Goal: Learn about a topic: Learn about a topic

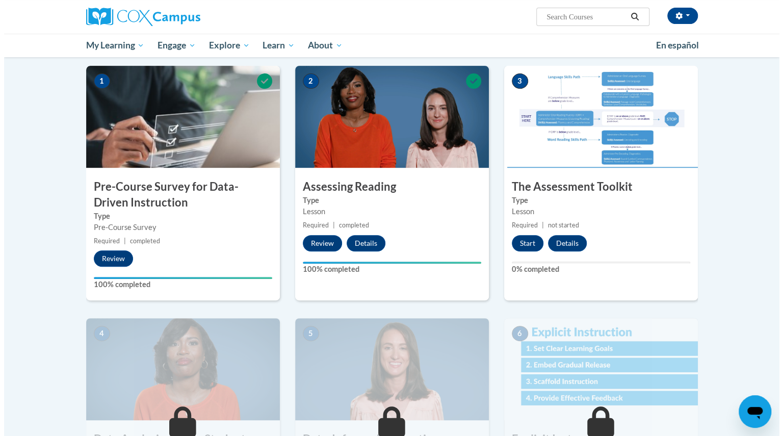
scroll to position [196, 0]
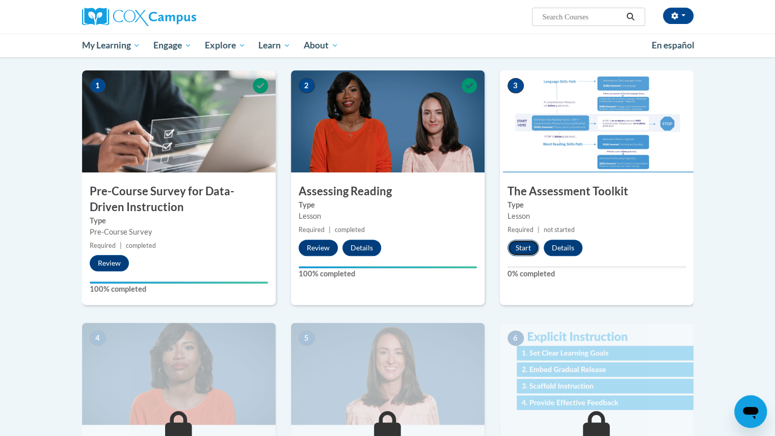
click at [528, 246] on button "Start" at bounding box center [524, 248] width 32 height 16
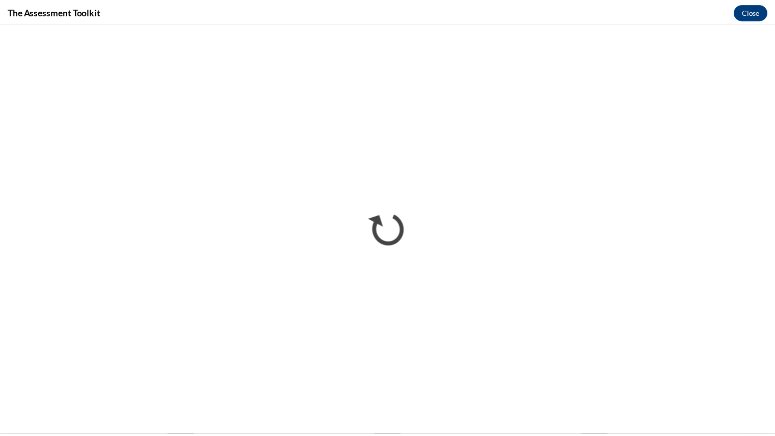
scroll to position [0, 0]
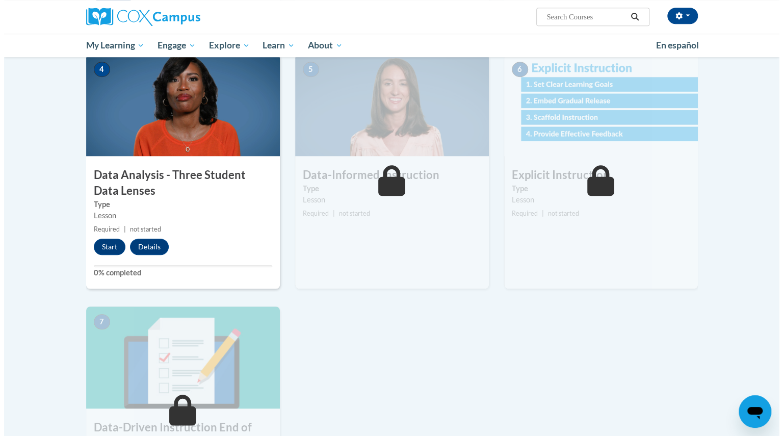
scroll to position [468, 0]
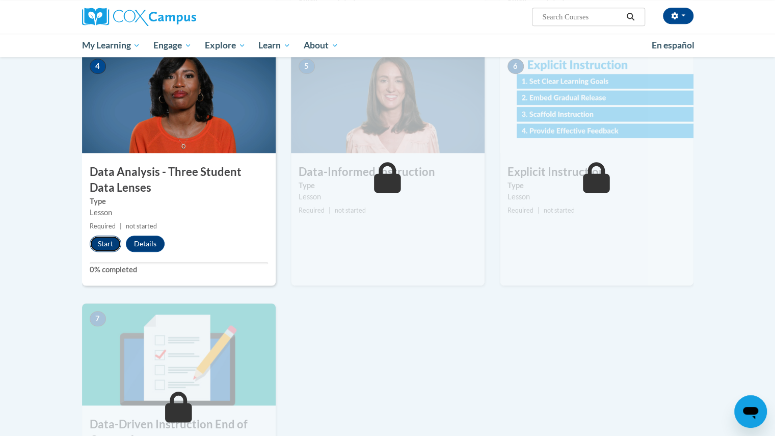
click at [105, 243] on button "Start" at bounding box center [106, 244] width 32 height 16
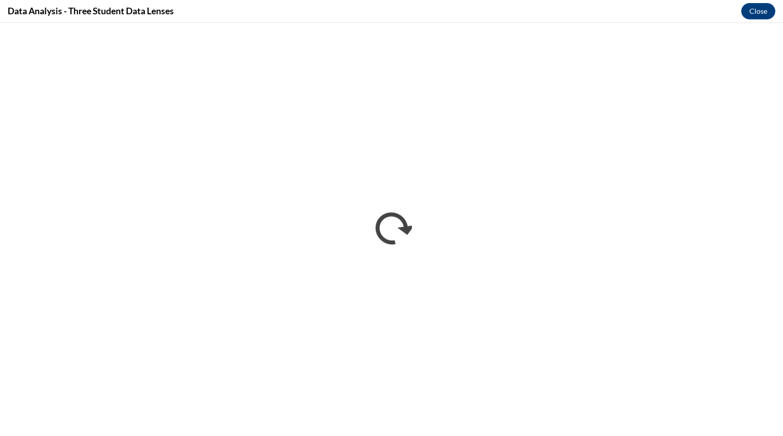
scroll to position [0, 0]
